Goal: Task Accomplishment & Management: Complete application form

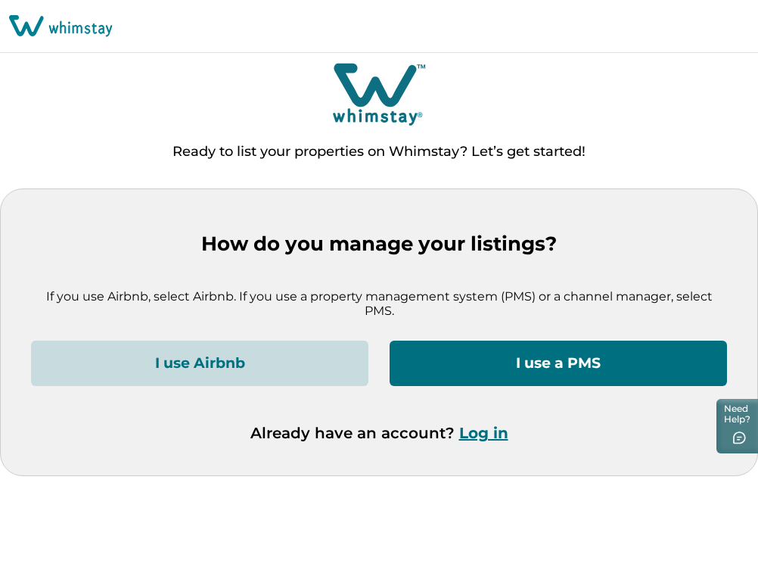
click at [547, 351] on button "I use a PMS" at bounding box center [559, 363] width 338 height 45
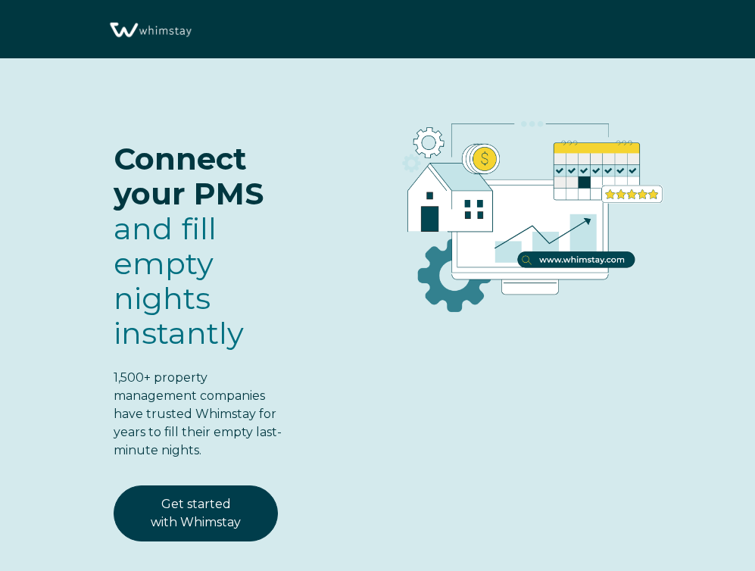
select select "US"
select select "Standard"
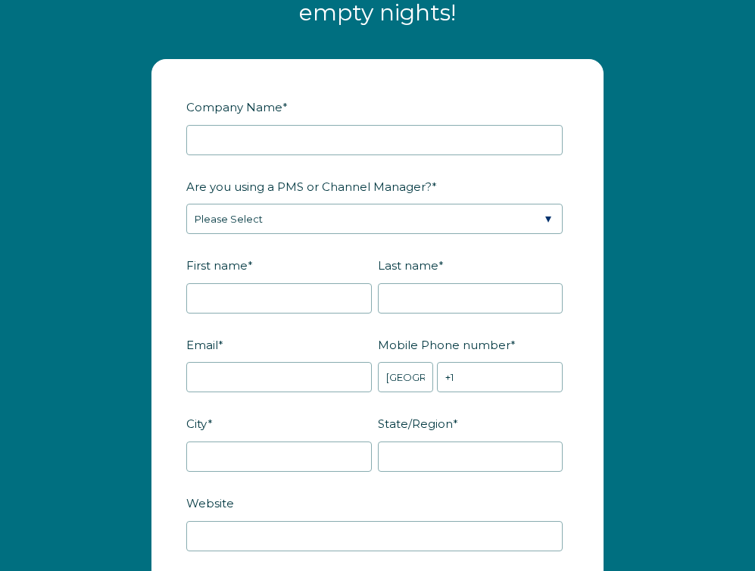
scroll to position [1920, 0]
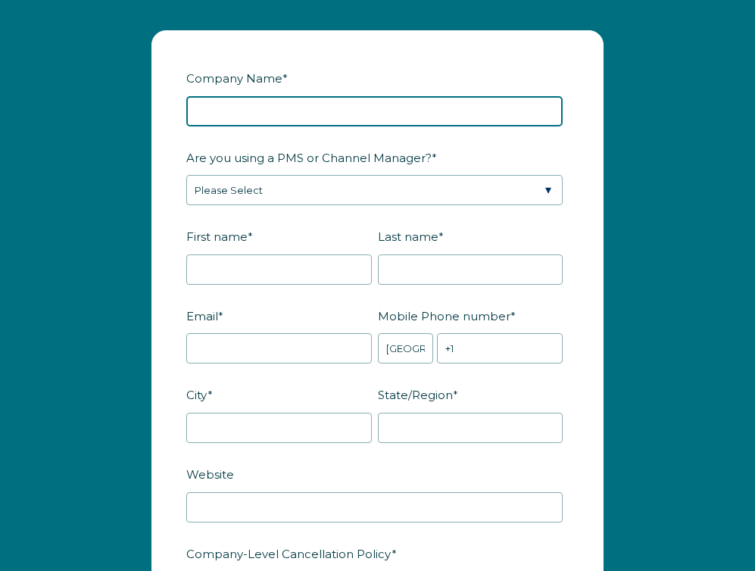
click at [279, 123] on input "Company Name *" at bounding box center [374, 111] width 376 height 30
type input "[PERSON_NAME] Rentals 24"
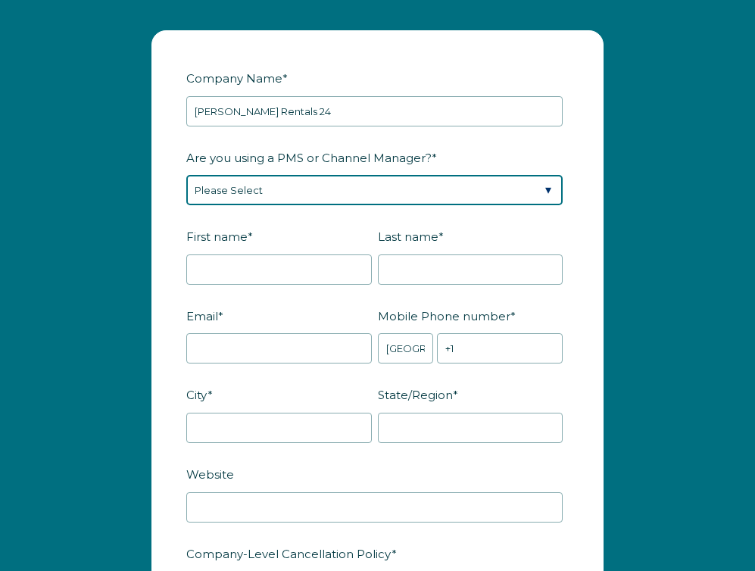
click at [248, 201] on select "Please Select Barefoot BookingPal Boost Brightside CiiRUS Escapia Guesty Hostaw…" at bounding box center [374, 190] width 376 height 30
select select "Not Listed"
click at [186, 186] on select "Please Select Barefoot BookingPal Boost Brightside CiiRUS Escapia Guesty Hostaw…" at bounding box center [374, 190] width 376 height 30
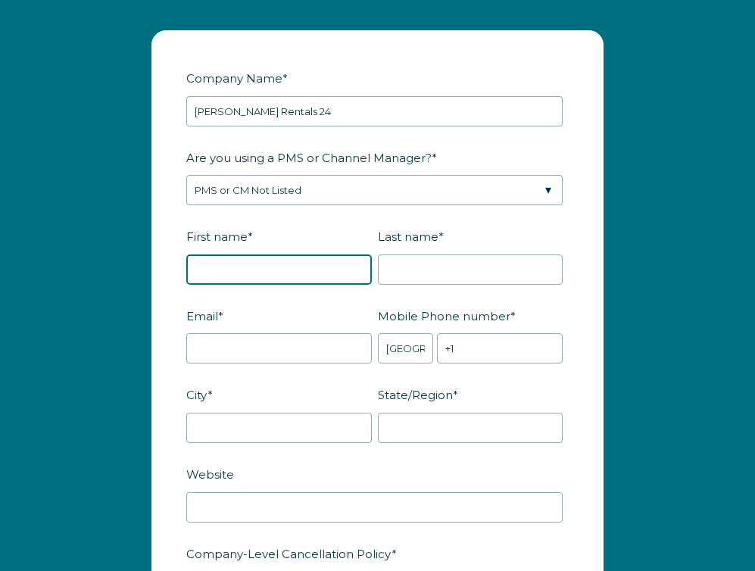
click at [278, 285] on input "First name *" at bounding box center [278, 269] width 185 height 30
type input "[PERSON_NAME]"
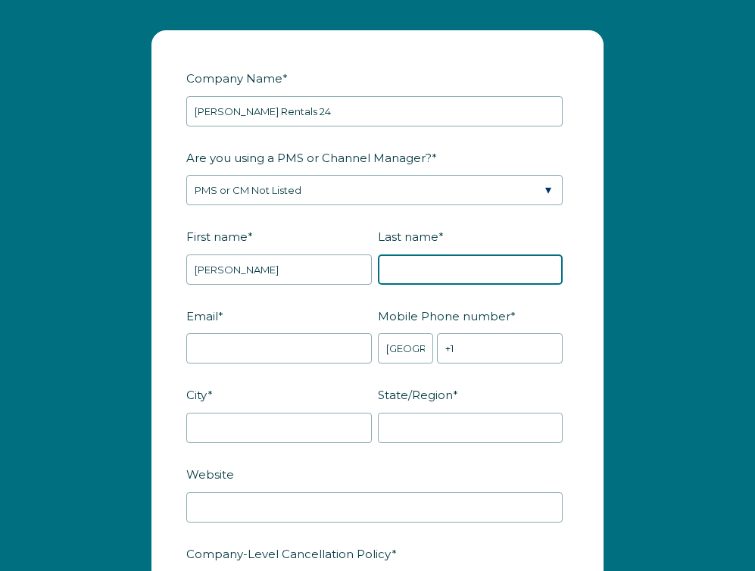
type input "[PERSON_NAME]"
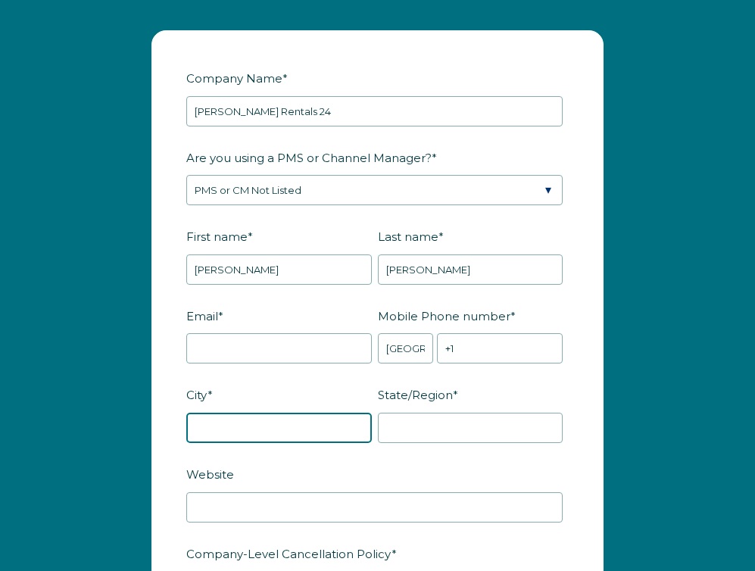
type input "[PERSON_NAME]"
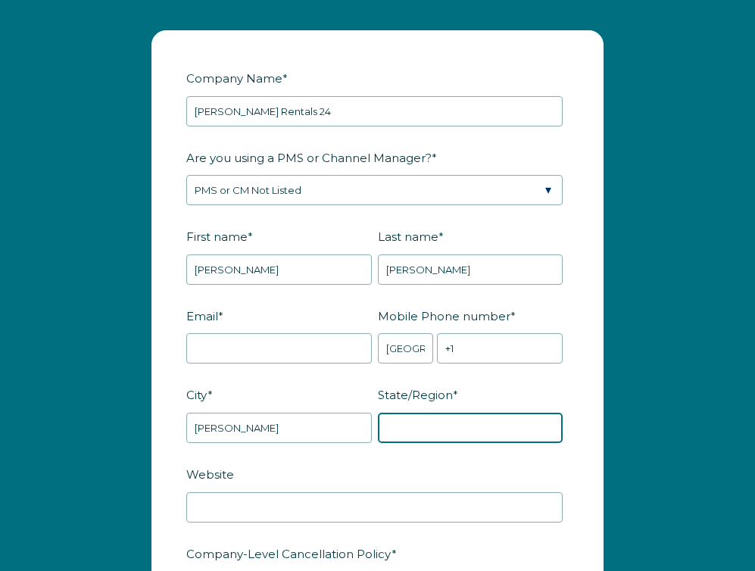
type input "VA"
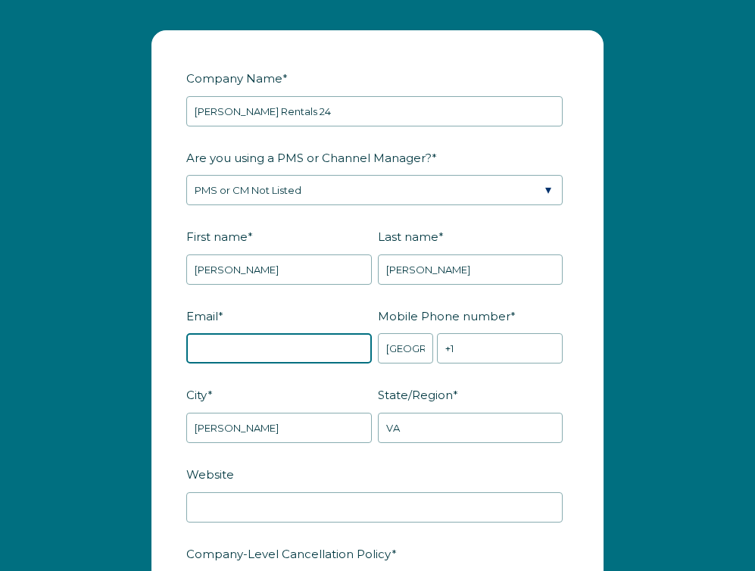
click at [270, 350] on input "Email *" at bounding box center [278, 348] width 185 height 30
type input "[EMAIL_ADDRESS][DOMAIN_NAME]"
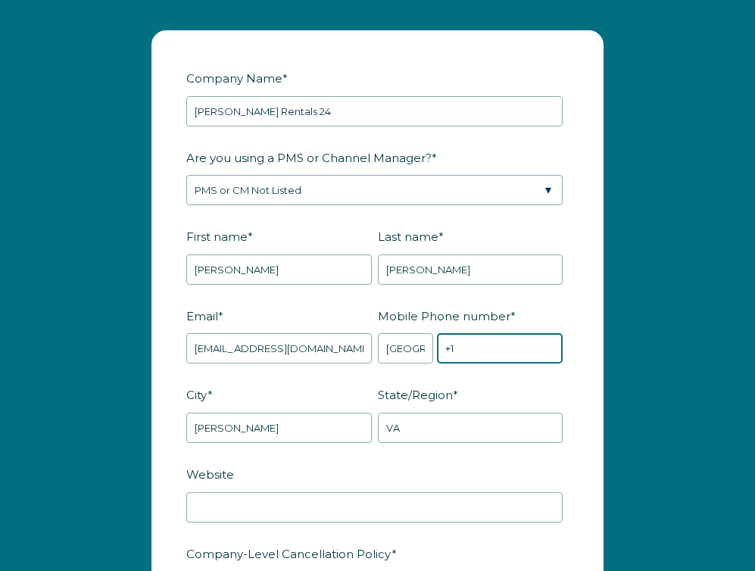
click at [473, 362] on input "+1" at bounding box center [500, 348] width 126 height 30
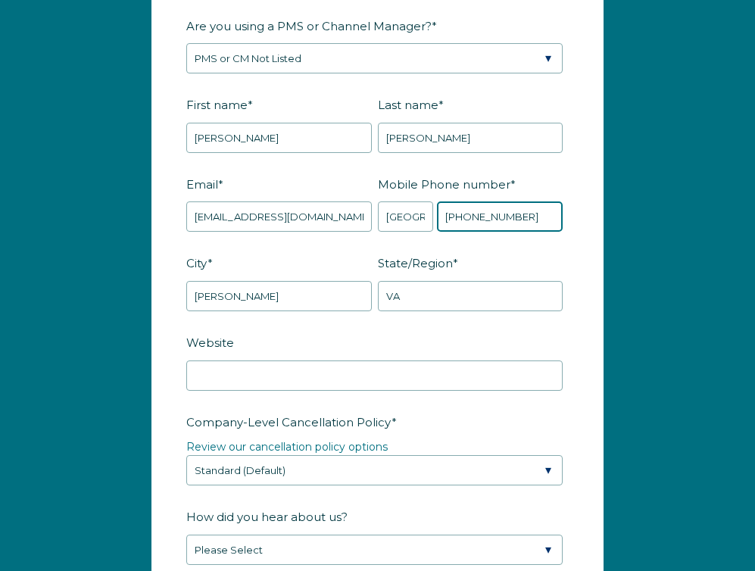
scroll to position [2052, 0]
type input "[PHONE_NUMBER]"
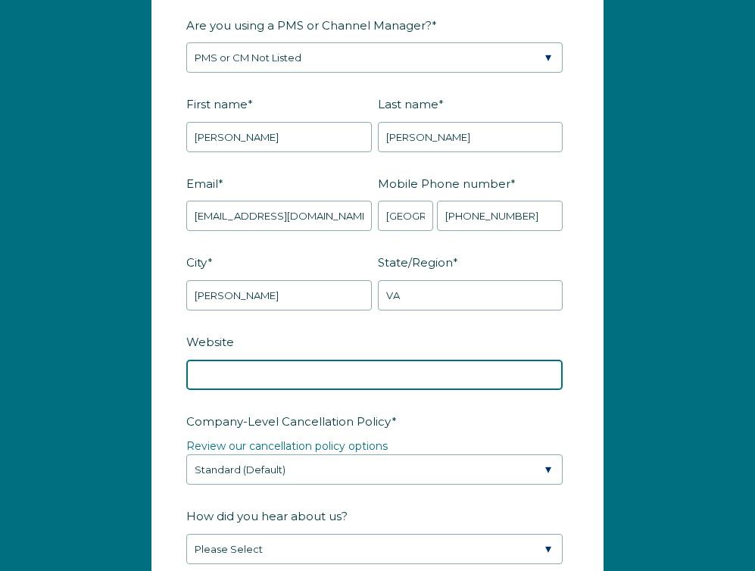
click at [428, 390] on input "Website" at bounding box center [374, 375] width 376 height 30
type input "[DOMAIN_NAME]"
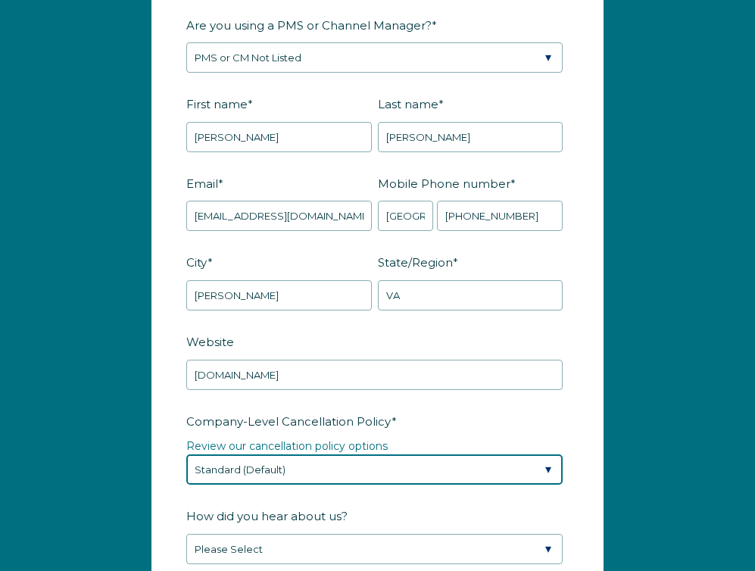
click at [347, 475] on select "Please Select Partial Standard (Default) Moderate Strict" at bounding box center [374, 469] width 376 height 30
click at [186, 466] on select "Please Select Partial Standard (Default) Moderate Strict" at bounding box center [374, 469] width 376 height 30
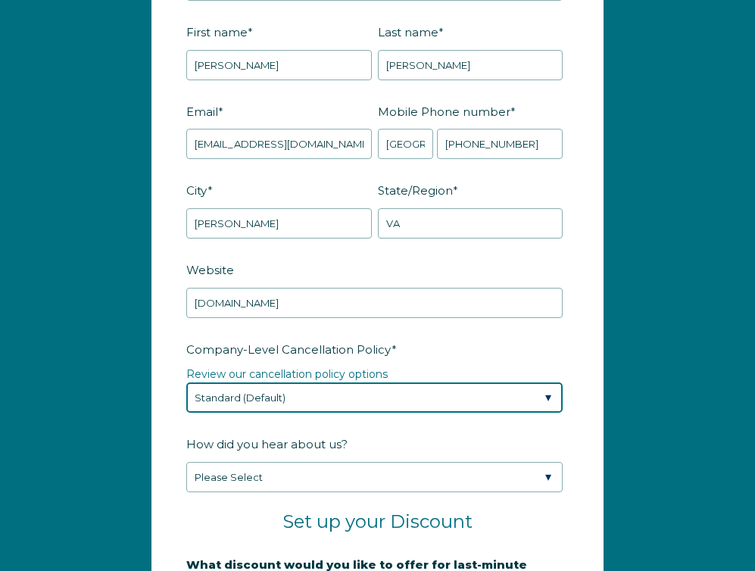
scroll to position [2125, 0]
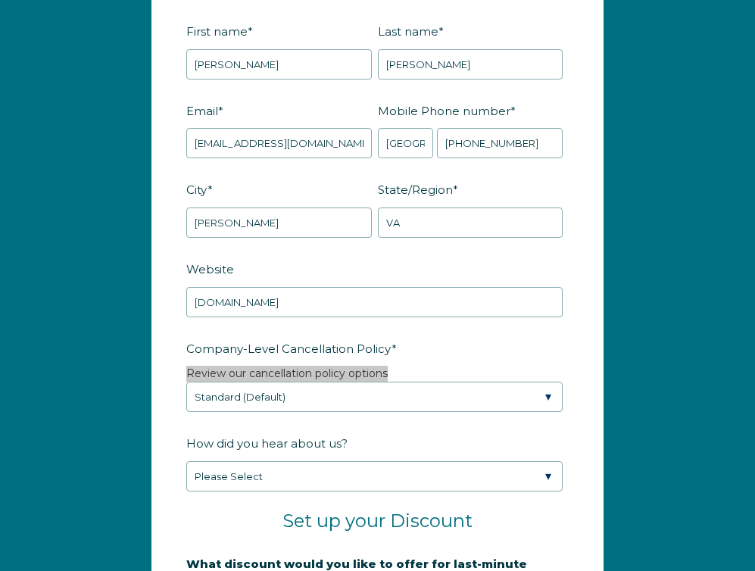
drag, startPoint x: 318, startPoint y: 387, endPoint x: 724, endPoint y: 14, distance: 550.8
click at [0, 0] on div "Company Name * [PERSON_NAME] Rentals 24 Are you using a PMS or Channel Manager?…" at bounding box center [377, 426] width 755 height 1233
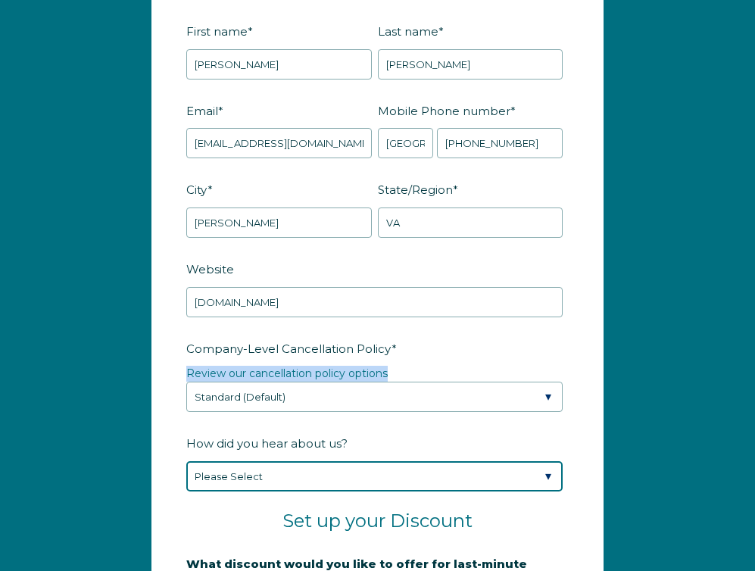
click at [334, 487] on select "Please Select Found Whimstay through a Google search Spoke to a Whimstay salesp…" at bounding box center [374, 476] width 376 height 30
select select "Podcast"
click at [186, 472] on select "Please Select Found Whimstay through a Google search Spoke to a Whimstay salesp…" at bounding box center [374, 476] width 376 height 30
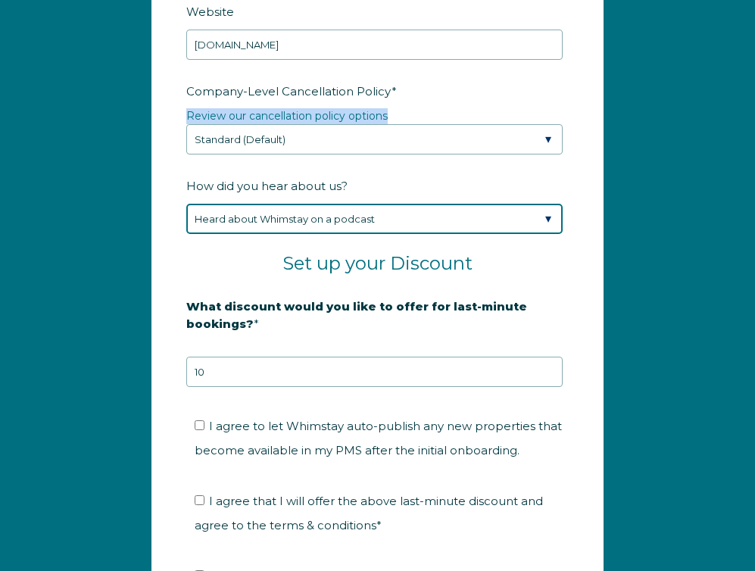
scroll to position [2424, 0]
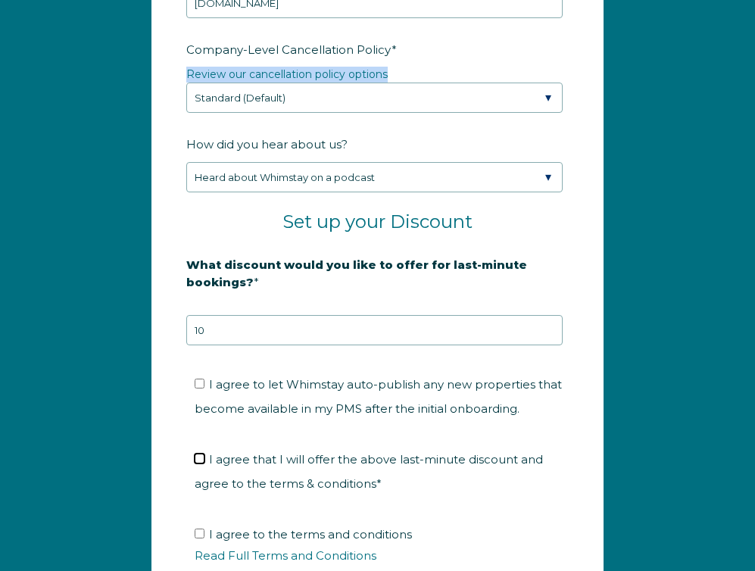
click at [195, 463] on input "I agree that I will offer the above last-minute discount and agree to the terms…" at bounding box center [200, 458] width 10 height 10
checkbox input "true"
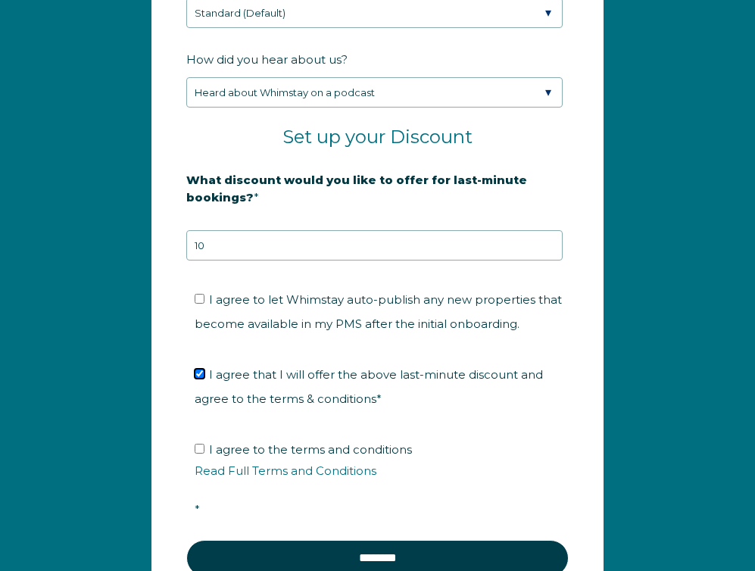
scroll to position [2521, 0]
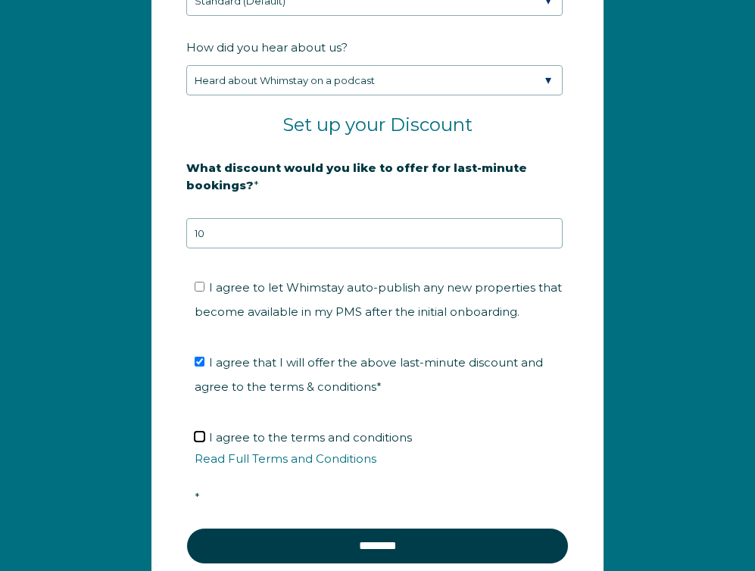
click at [201, 441] on input "I agree to the terms and conditions Read Full Terms and Conditions *" at bounding box center [200, 436] width 10 height 10
checkbox input "true"
click at [204, 291] on input "I agree to let Whimstay auto-publish any new properties that become available i…" at bounding box center [200, 287] width 10 height 10
checkbox input "true"
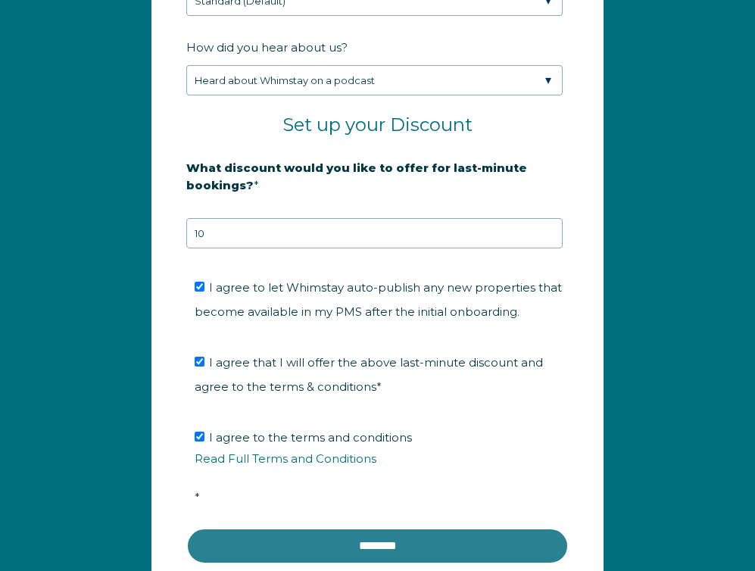
click at [333, 551] on input "********" at bounding box center [377, 546] width 382 height 36
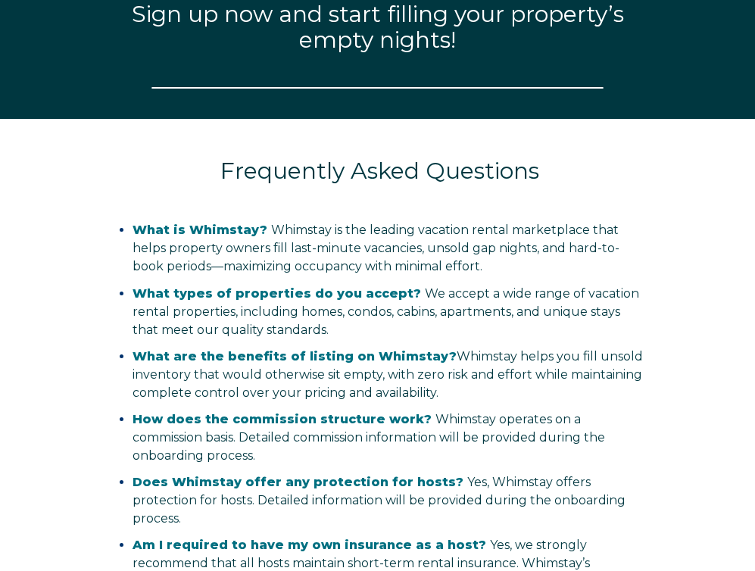
select select "US"
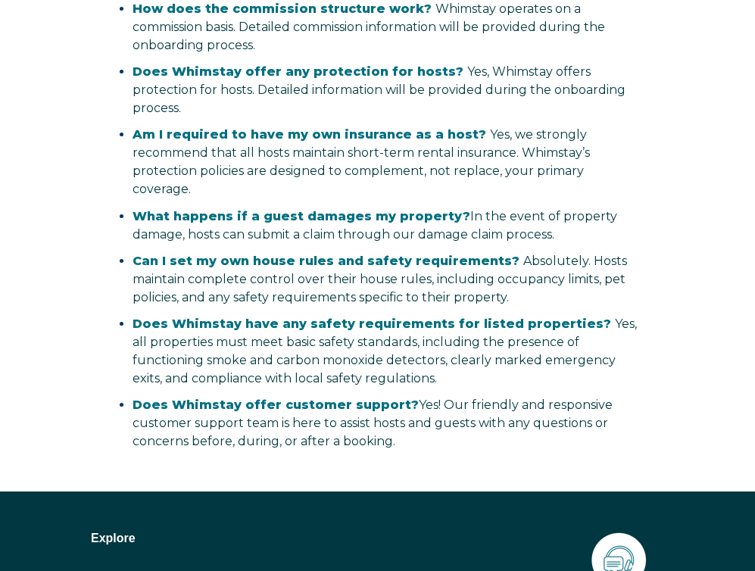
scroll to position [3101, 0]
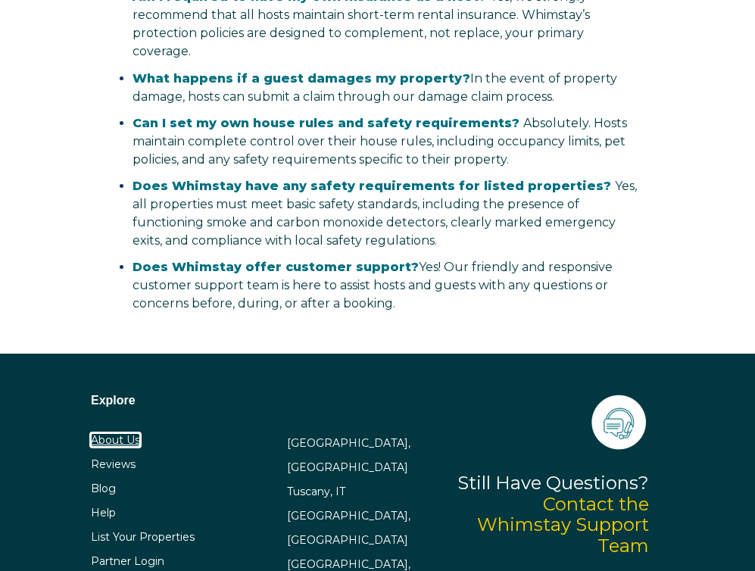
click at [116, 433] on link "About Us" at bounding box center [115, 440] width 49 height 14
